Goal: Transaction & Acquisition: Purchase product/service

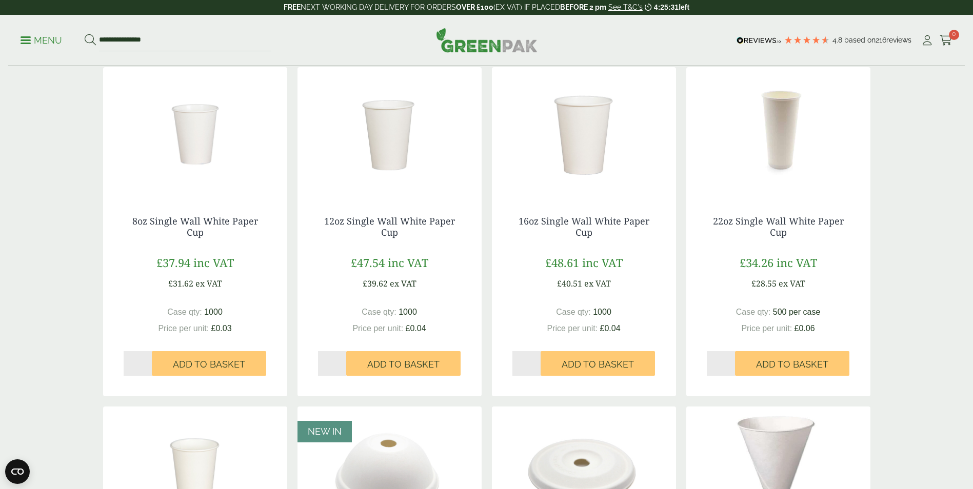
type input "*"
click at [148, 360] on input "*" at bounding box center [138, 363] width 29 height 25
click at [200, 367] on span "Add to Basket" at bounding box center [209, 364] width 72 height 11
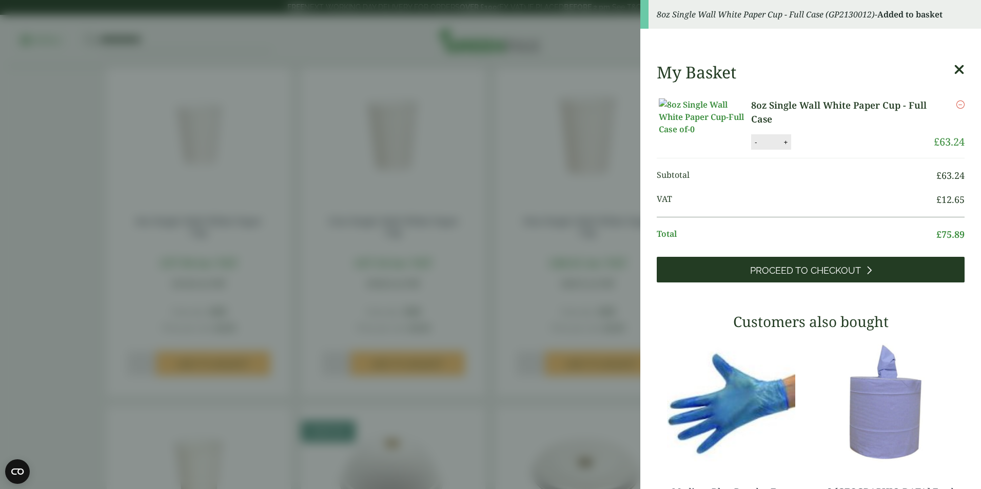
click at [811, 276] on span "Proceed to Checkout" at bounding box center [805, 270] width 111 height 11
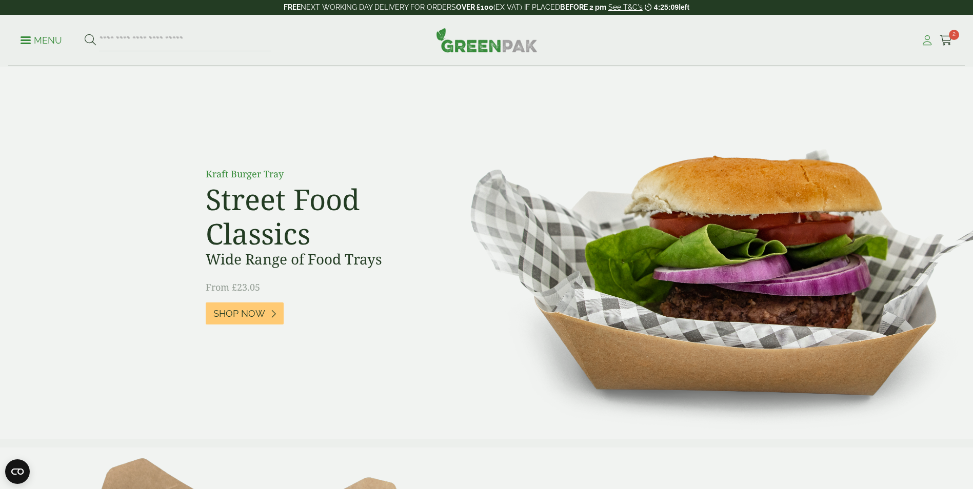
click at [927, 39] on icon at bounding box center [927, 40] width 13 height 10
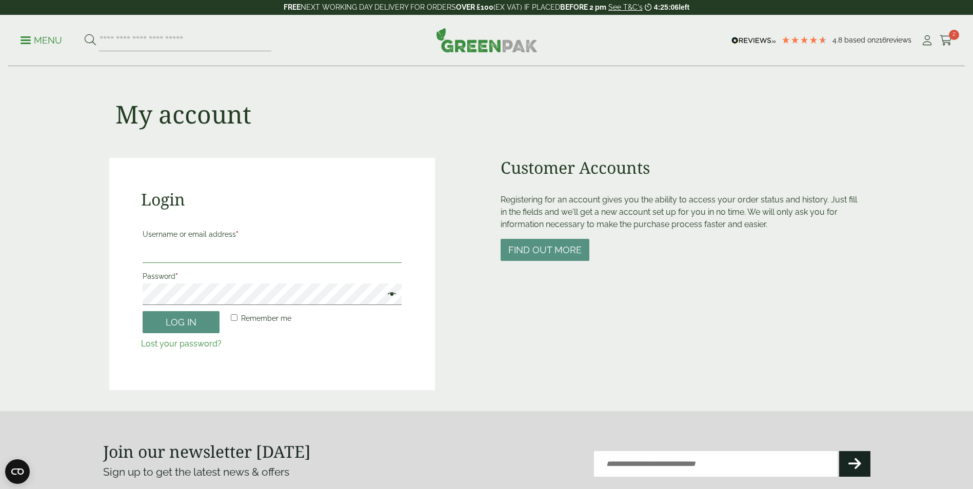
click at [194, 247] on input "Username or email address *" at bounding box center [272, 253] width 259 height 22
type input "*"
type input "**********"
click at [187, 327] on button "Log in" at bounding box center [181, 322] width 77 height 22
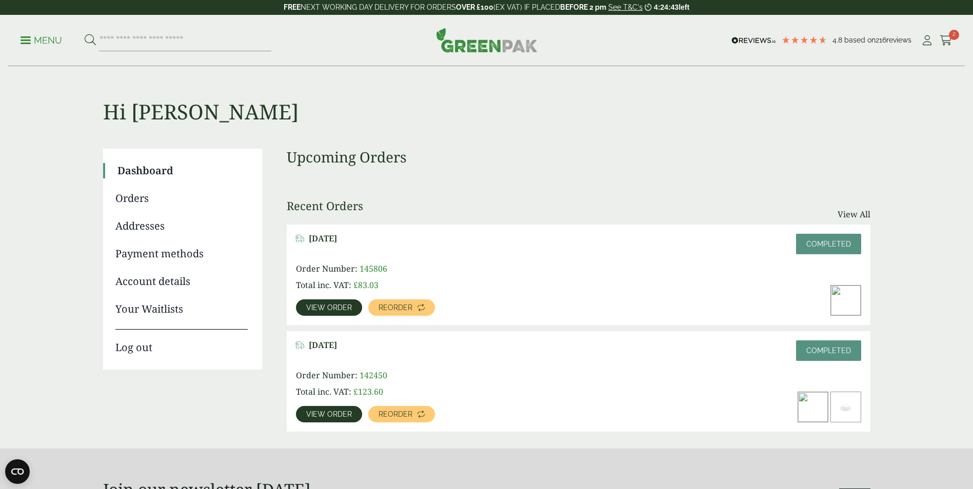
click at [330, 310] on span "View order" at bounding box center [329, 307] width 46 height 7
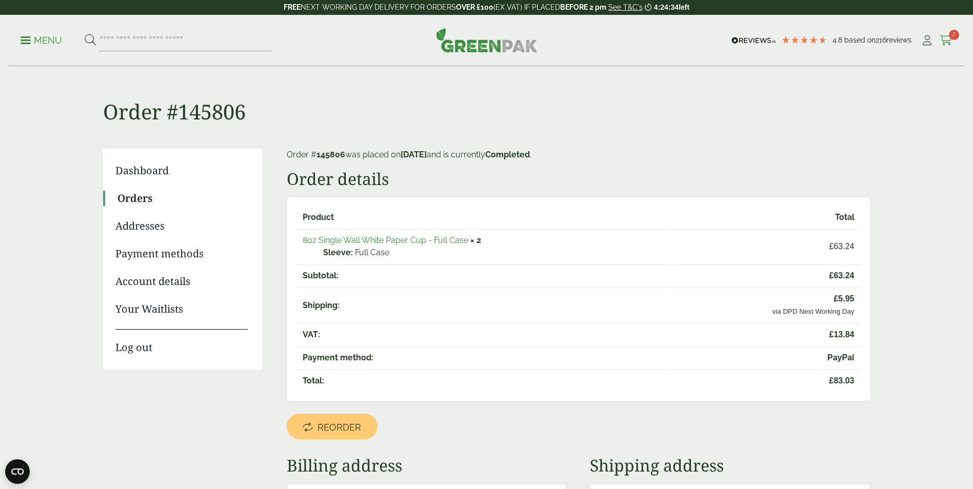
click at [950, 38] on span "2" at bounding box center [954, 35] width 10 height 10
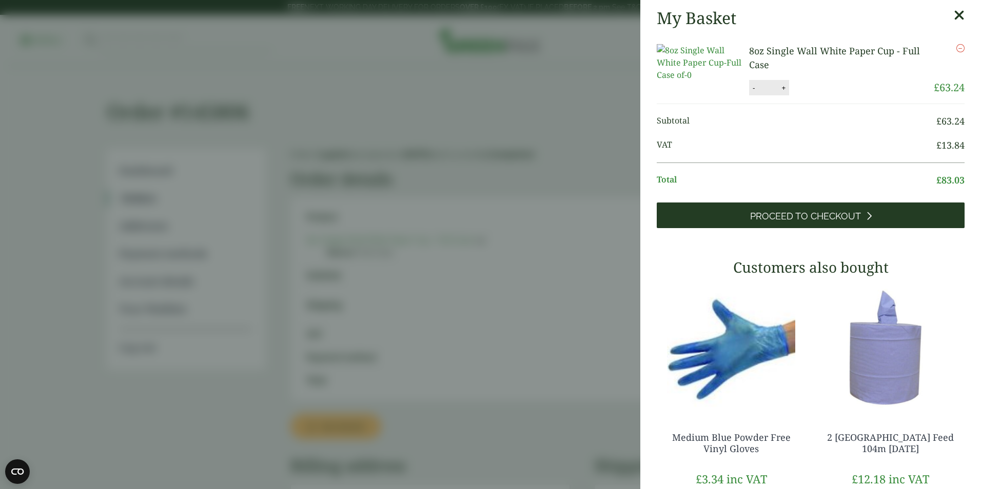
click at [817, 222] on span "Proceed to Checkout" at bounding box center [805, 216] width 111 height 11
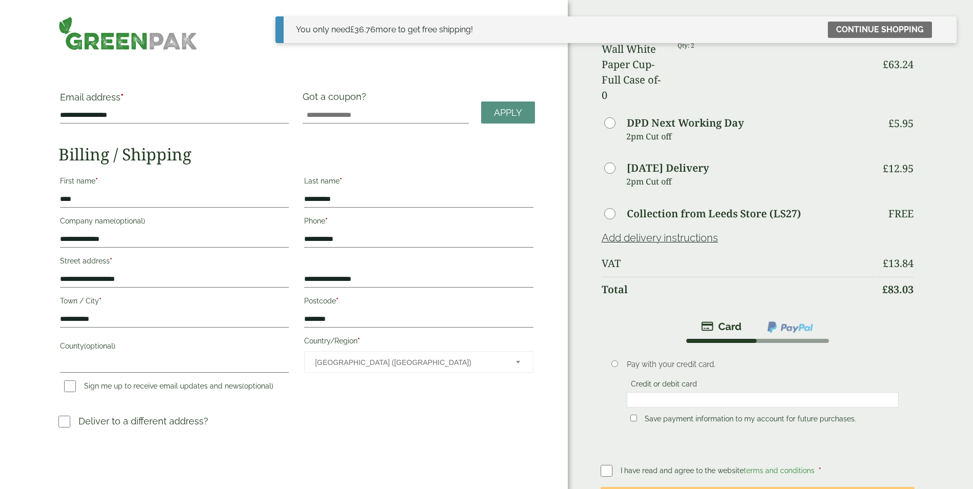
click at [763, 315] on li at bounding box center [790, 327] width 72 height 24
click at [793, 321] on img at bounding box center [790, 327] width 48 height 13
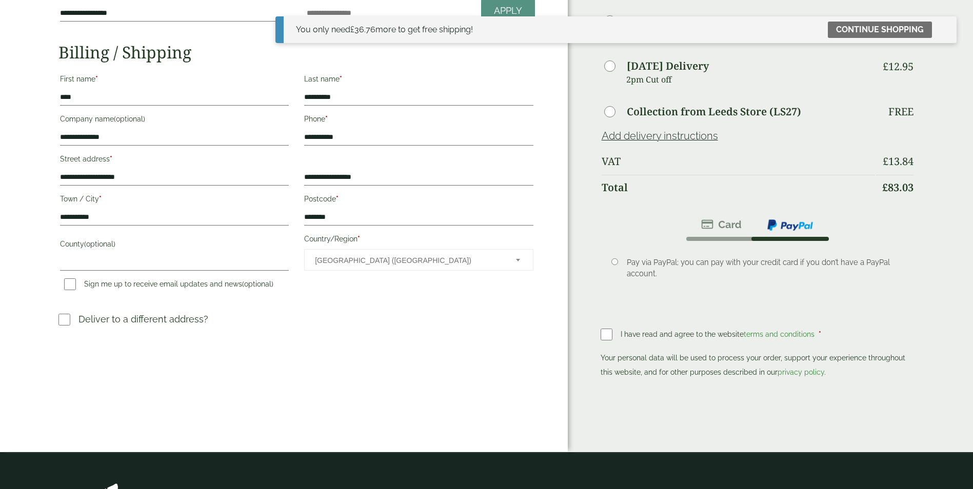
scroll to position [103, 0]
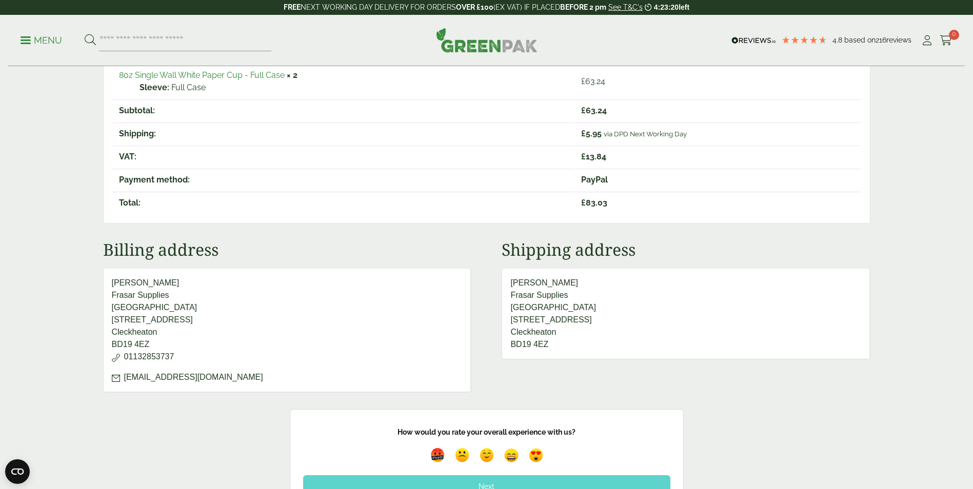
scroll to position [154, 0]
